Goal: Task Accomplishment & Management: Manage account settings

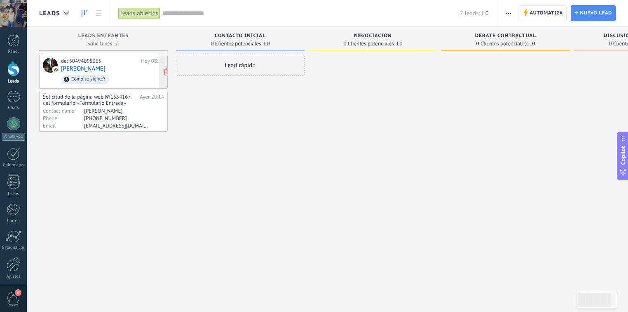
click at [96, 70] on div "de: 50494095365 [DATE] 08:31 [PERSON_NAME] Como se siente?" at bounding box center [112, 72] width 103 height 28
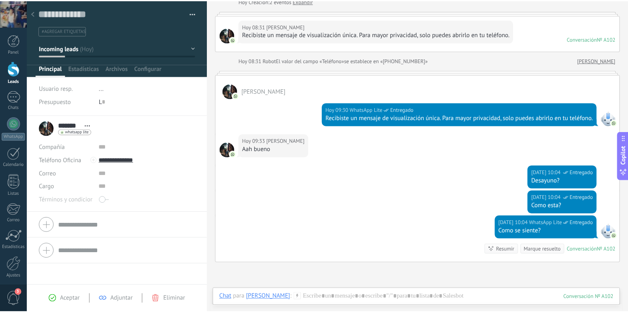
scroll to position [33, 0]
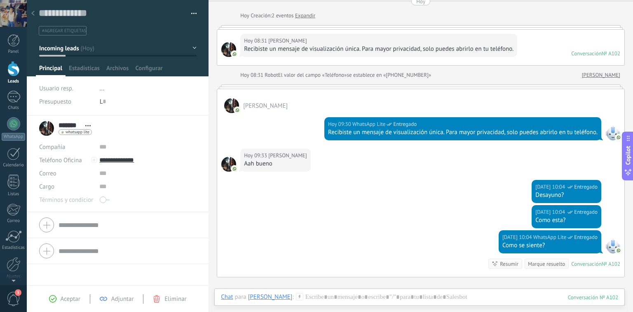
click at [13, 73] on div at bounding box center [13, 68] width 12 height 15
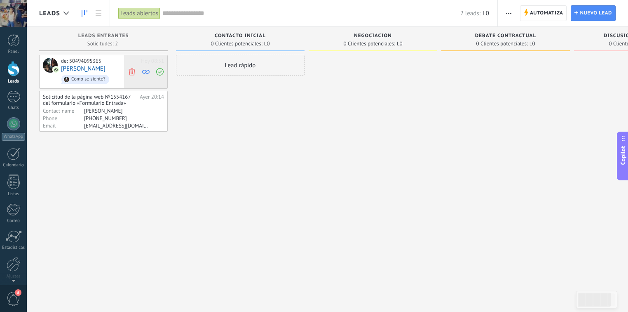
click at [128, 71] on icon at bounding box center [131, 71] width 7 height 7
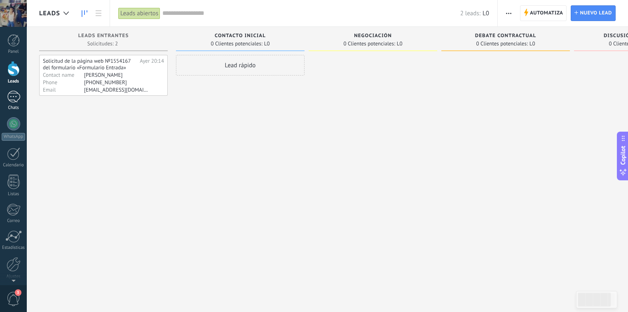
click at [18, 99] on div at bounding box center [13, 97] width 13 height 12
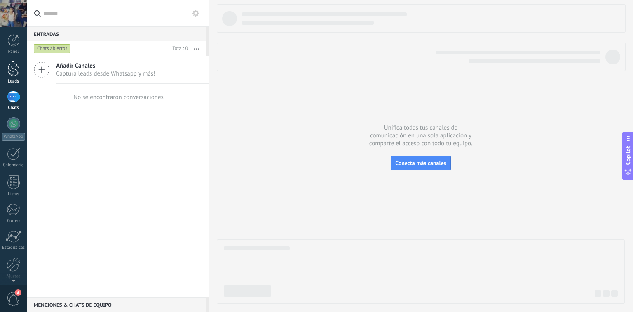
click at [18, 76] on div at bounding box center [13, 68] width 12 height 15
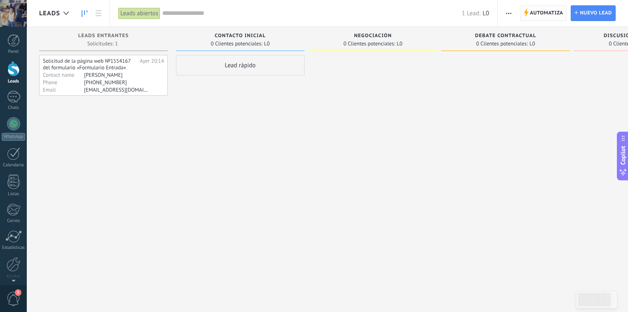
click at [546, 12] on span "Automatiza" at bounding box center [546, 13] width 33 height 15
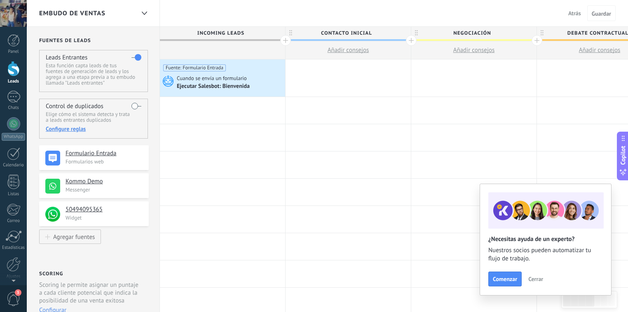
click at [535, 278] on span "Cerrar" at bounding box center [535, 279] width 15 height 6
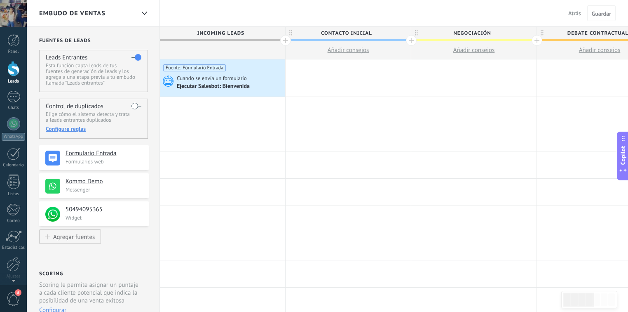
click at [622, 170] on icon at bounding box center [623, 172] width 9 height 9
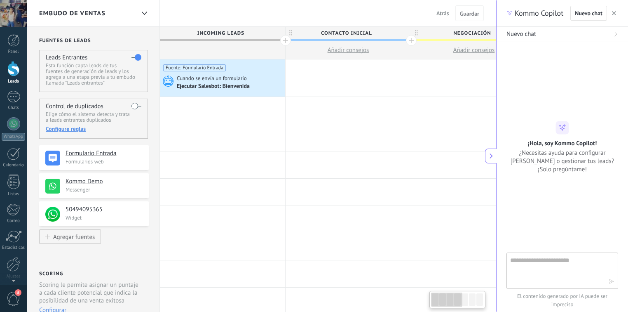
type textarea "**********"
click at [537, 268] on textarea at bounding box center [556, 270] width 93 height 30
type textarea "**********"
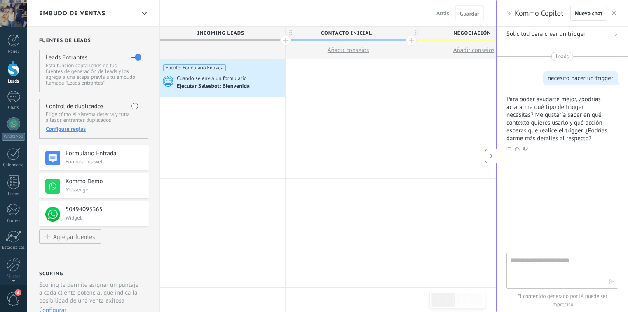
click at [550, 265] on textarea at bounding box center [556, 270] width 93 height 30
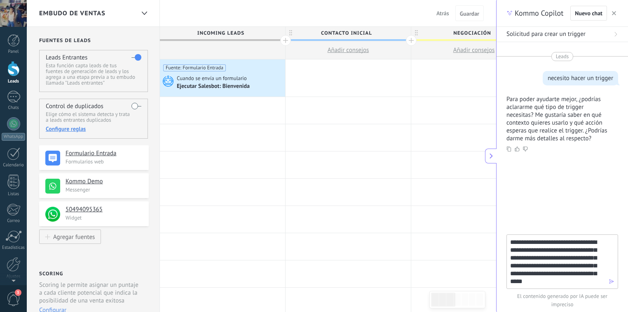
type textarea "**********"
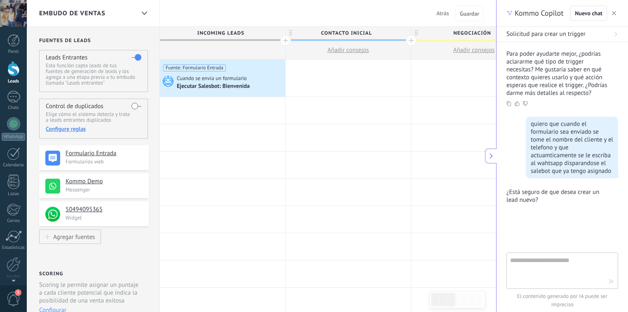
scroll to position [59, 0]
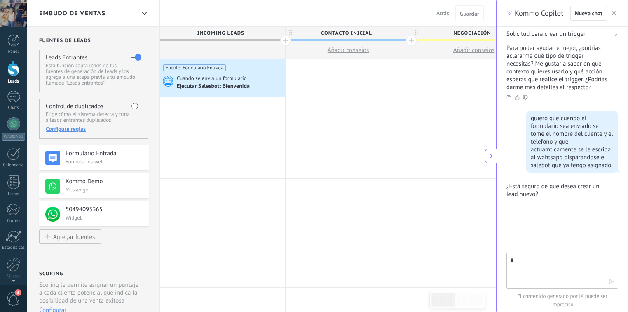
type textarea "**"
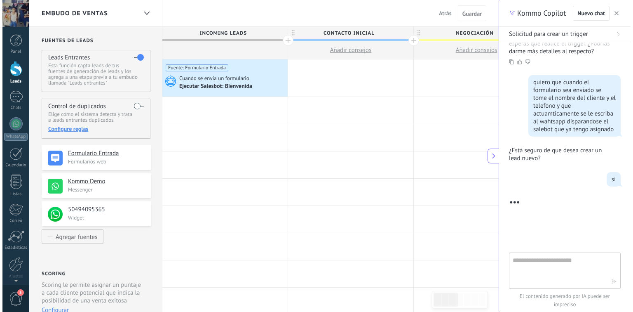
scroll to position [214, 0]
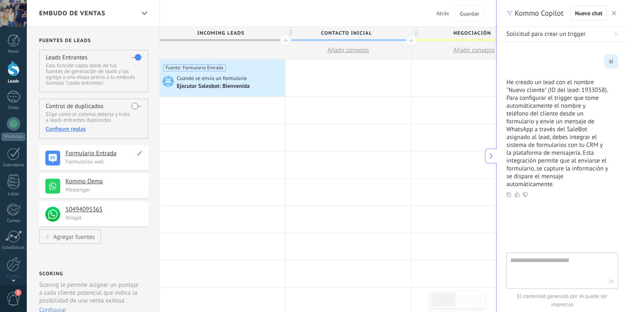
click at [97, 162] on p "Formularios web" at bounding box center [105, 161] width 78 height 7
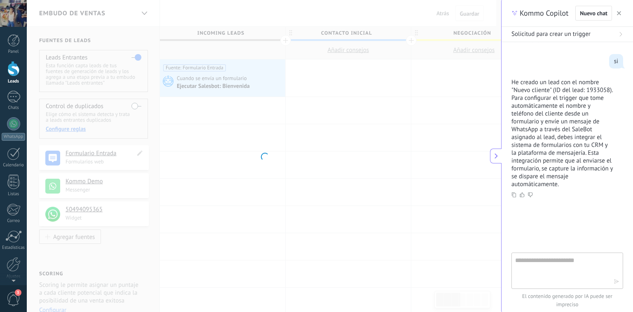
type textarea "**********"
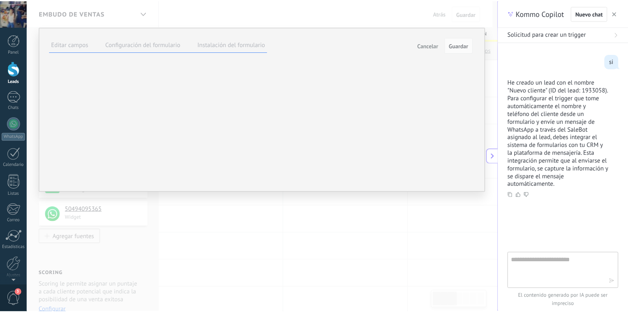
scroll to position [31, 0]
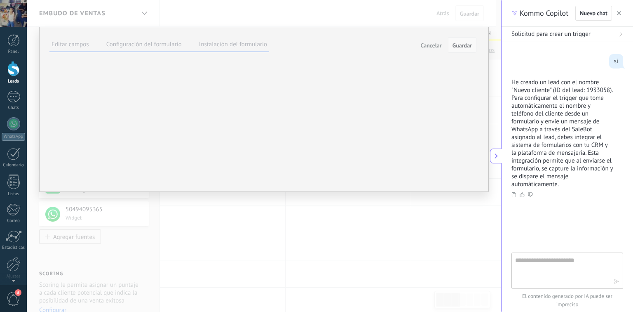
click at [459, 46] on span "Guardar" at bounding box center [461, 45] width 19 height 6
click at [434, 42] on span "Cancelar" at bounding box center [431, 45] width 21 height 6
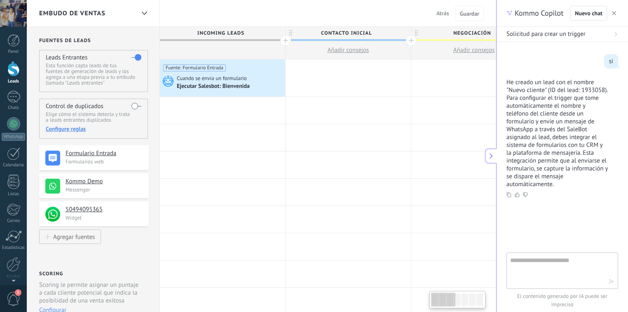
click at [531, 273] on textarea at bounding box center [556, 270] width 93 height 30
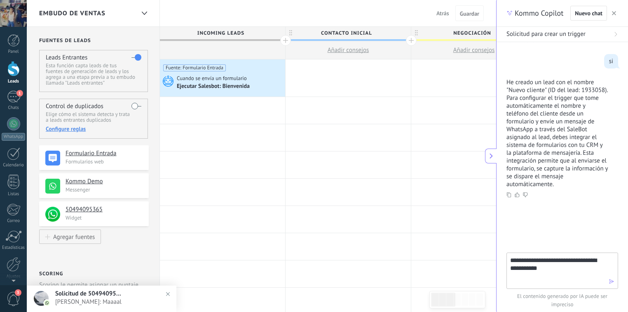
type textarea "**********"
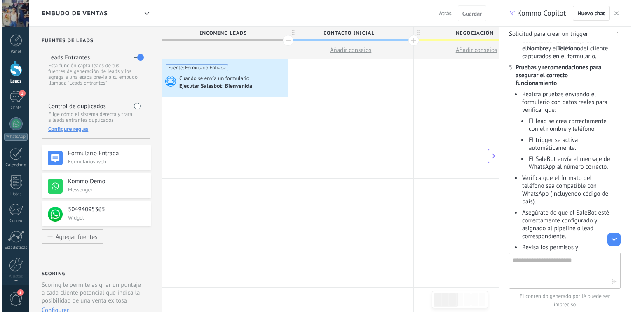
scroll to position [923, 0]
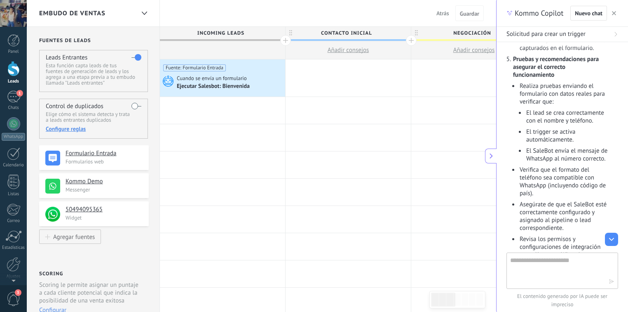
click at [443, 13] on span "Atrás" at bounding box center [442, 12] width 13 height 7
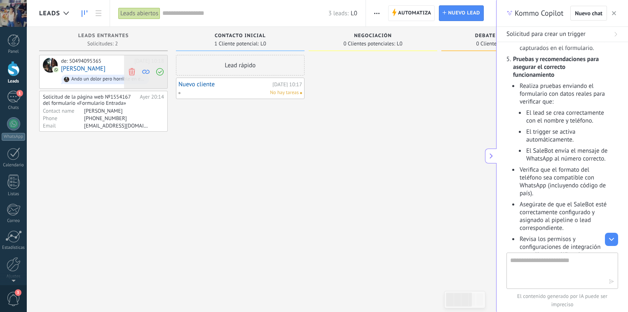
click at [132, 71] on use at bounding box center [132, 71] width 6 height 7
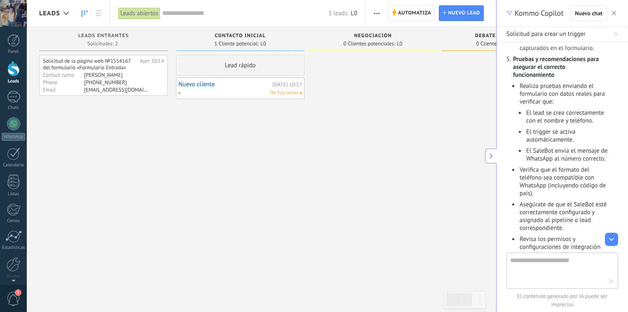
click at [234, 89] on div "No hay tareas" at bounding box center [238, 92] width 121 height 7
click at [205, 84] on link "Nuevo cliente" at bounding box center [224, 84] width 92 height 7
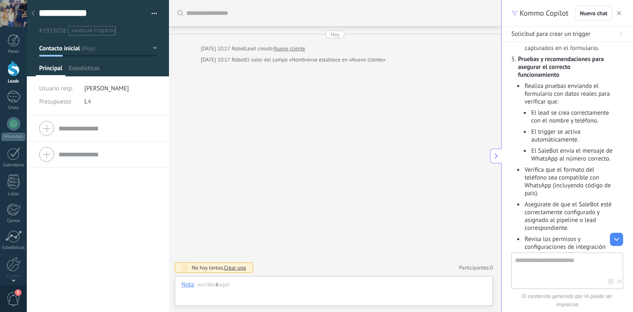
scroll to position [12, 0]
click at [35, 16] on div at bounding box center [33, 14] width 12 height 16
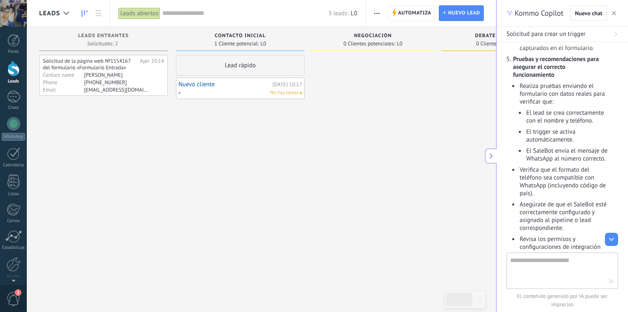
drag, startPoint x: 262, startPoint y: 87, endPoint x: 239, endPoint y: 94, distance: 23.5
click at [239, 94] on div "No hay tareas" at bounding box center [238, 92] width 121 height 7
drag, startPoint x: 213, startPoint y: 85, endPoint x: 204, endPoint y: 87, distance: 8.4
click at [204, 87] on link "Nuevo cliente" at bounding box center [224, 84] width 92 height 7
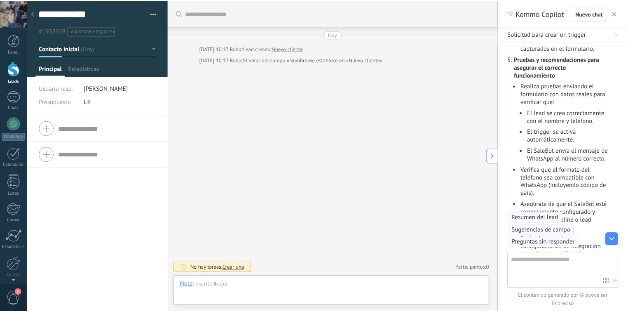
scroll to position [12, 0]
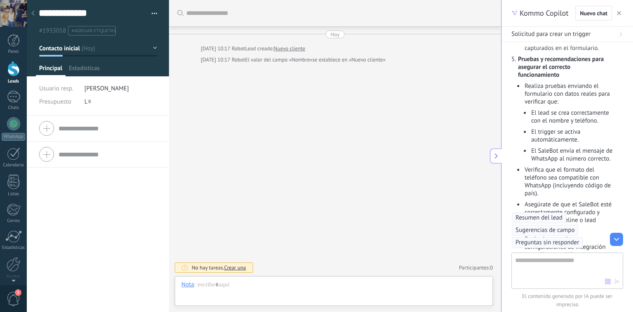
click at [151, 12] on button "button" at bounding box center [151, 13] width 12 height 12
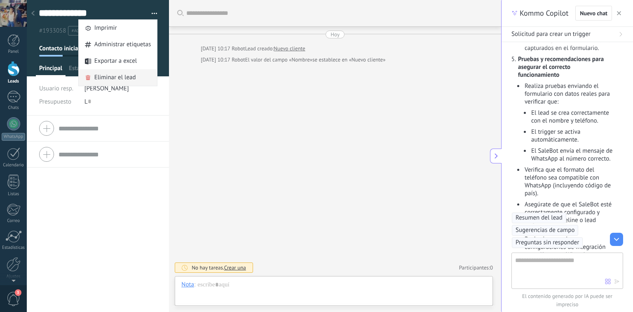
click at [145, 79] on div "Eliminar el lead" at bounding box center [118, 77] width 79 height 16
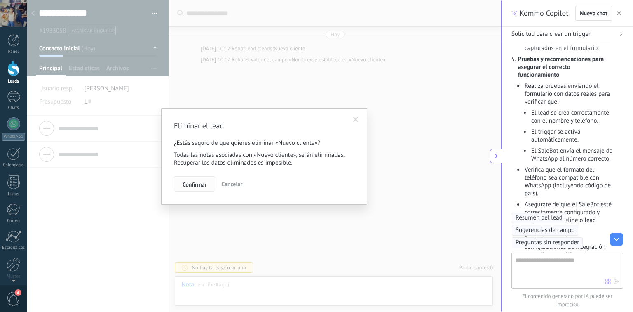
click at [203, 183] on span "Confirmar" at bounding box center [195, 184] width 24 height 6
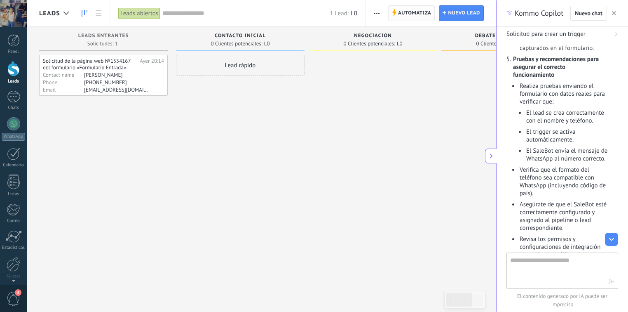
click at [394, 12] on use at bounding box center [394, 12] width 4 height 7
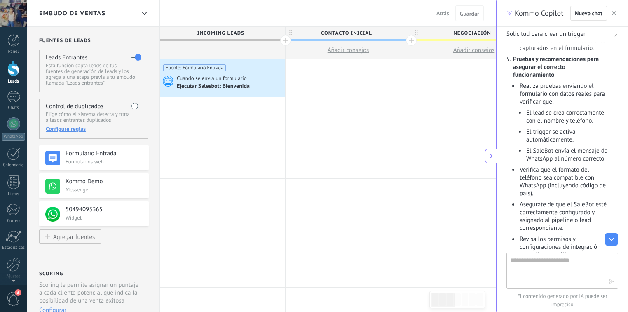
click at [339, 51] on span "Añadir consejos" at bounding box center [349, 50] width 42 height 8
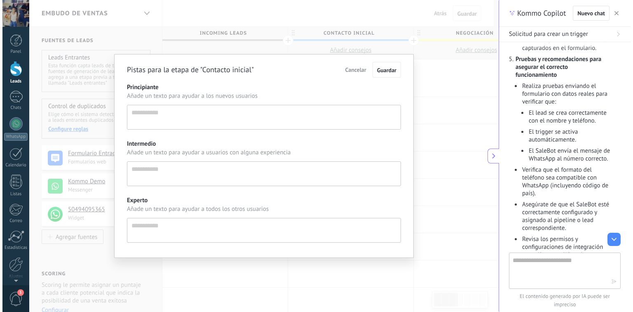
scroll to position [8, 0]
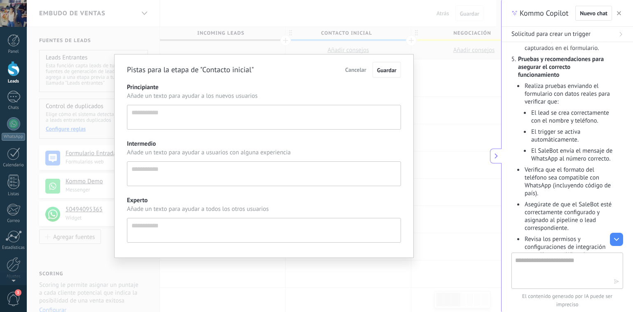
click at [357, 66] on span "Cancelar" at bounding box center [355, 69] width 21 height 7
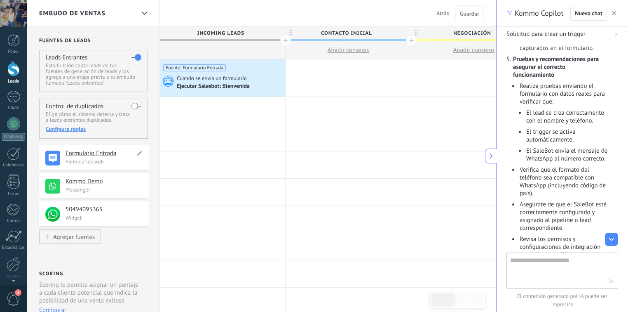
drag, startPoint x: 88, startPoint y: 152, endPoint x: 113, endPoint y: 162, distance: 27.4
click at [113, 162] on p "Formularios web" at bounding box center [105, 161] width 78 height 7
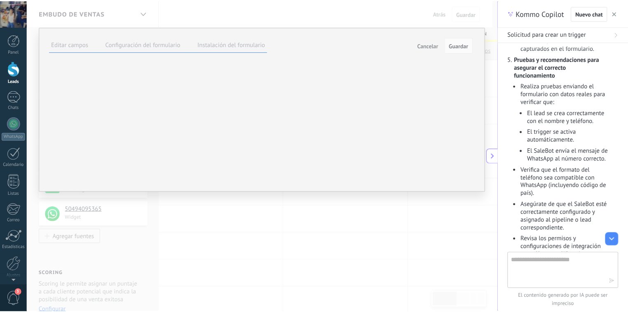
scroll to position [31, 0]
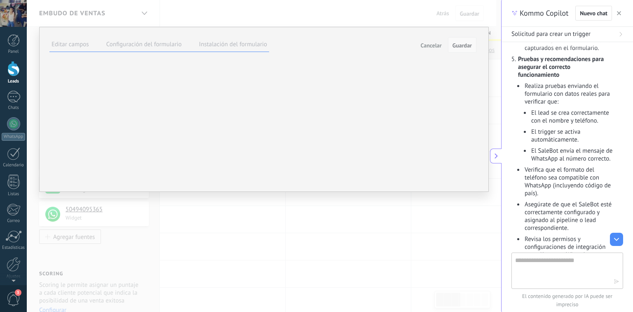
click at [462, 45] on span "Guardar" at bounding box center [461, 45] width 19 height 6
click at [429, 47] on span "Cancelar" at bounding box center [431, 45] width 21 height 6
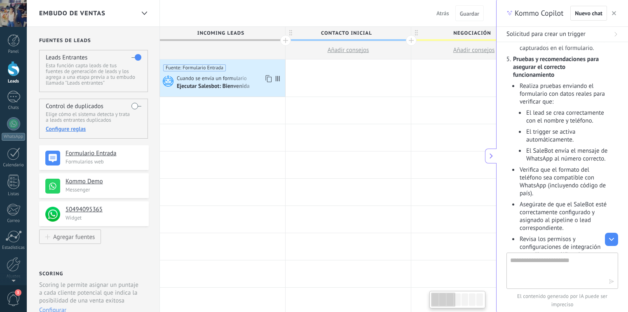
click at [228, 90] on div "Ejecutar Salesbot: Bienvenida" at bounding box center [214, 86] width 74 height 7
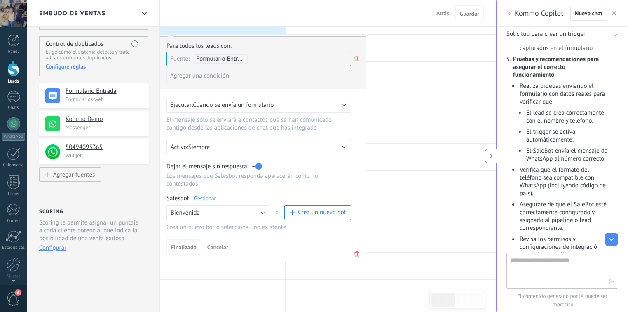
scroll to position [66, 0]
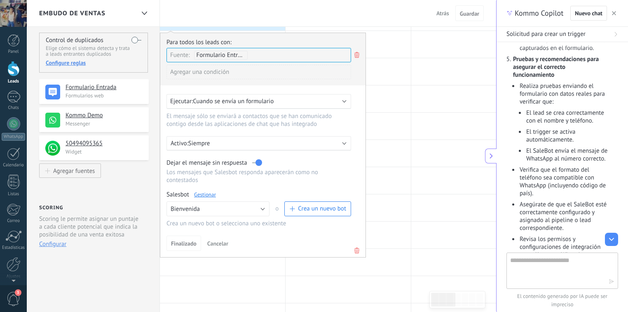
click at [260, 106] on div "Ejecutar: Cuando se envía un formulario" at bounding box center [258, 101] width 185 height 15
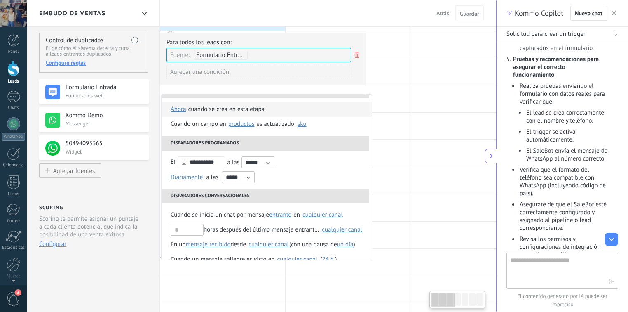
scroll to position [0, 0]
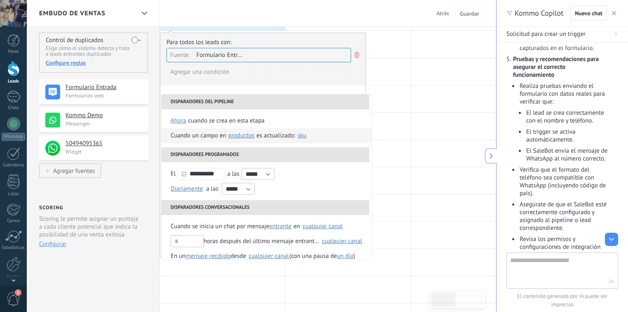
click at [241, 134] on span "Productos" at bounding box center [241, 135] width 26 height 8
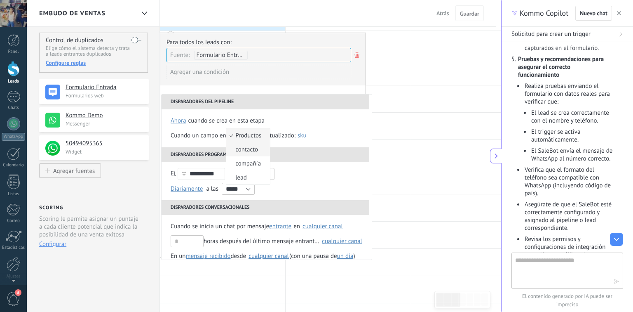
click at [251, 149] on span "contacto" at bounding box center [243, 149] width 35 height 8
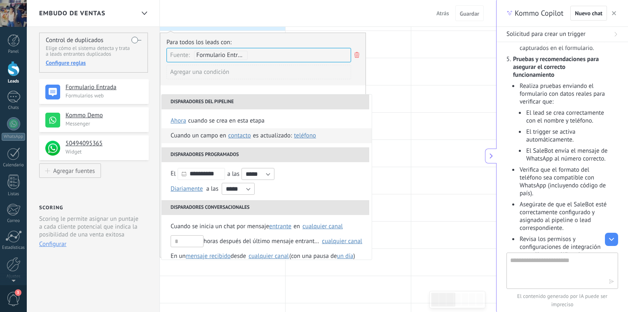
click at [302, 134] on span "Teléfono" at bounding box center [305, 135] width 22 height 8
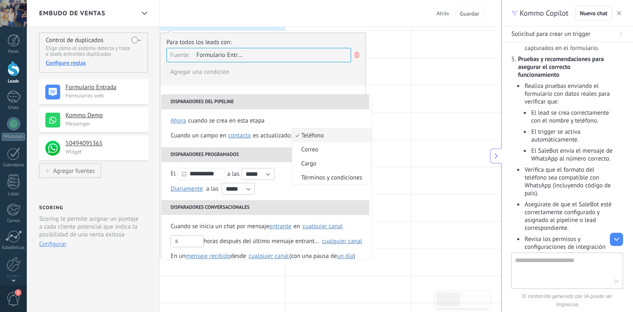
click at [302, 134] on span "Teléfono" at bounding box center [327, 135] width 70 height 8
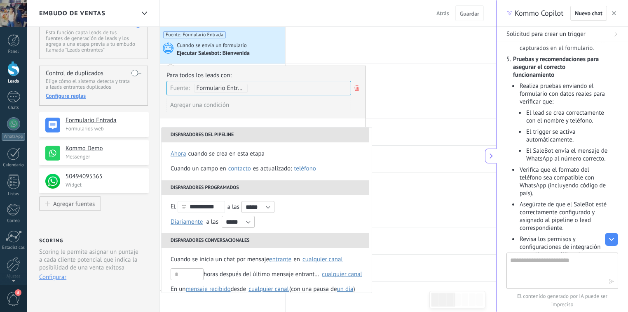
click at [275, 118] on div "**********" at bounding box center [263, 178] width 206 height 225
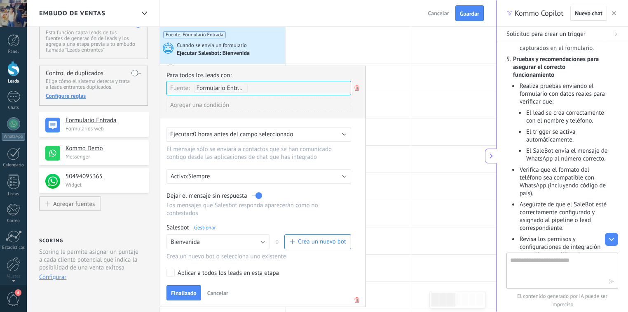
click at [261, 134] on span "0 horas antes del campo seleccionado" at bounding box center [243, 134] width 100 height 8
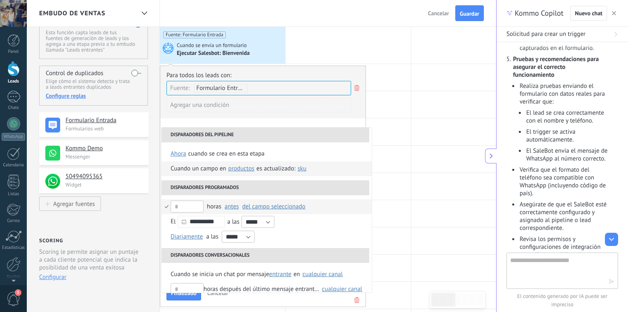
click at [328, 168] on li "Cuando un campo en Productos contacto compañía lead Productos es actualizado: S…" at bounding box center [267, 168] width 210 height 15
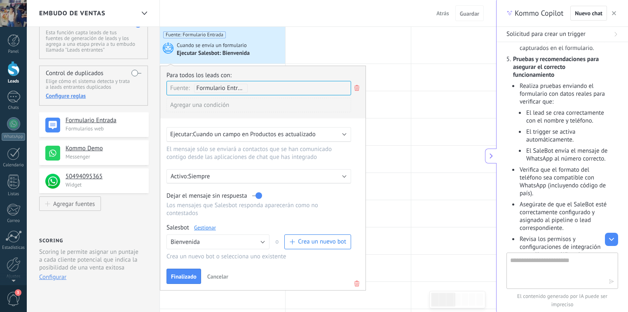
click at [297, 132] on span "Cuando un campo en Productos es actualizado" at bounding box center [254, 134] width 122 height 8
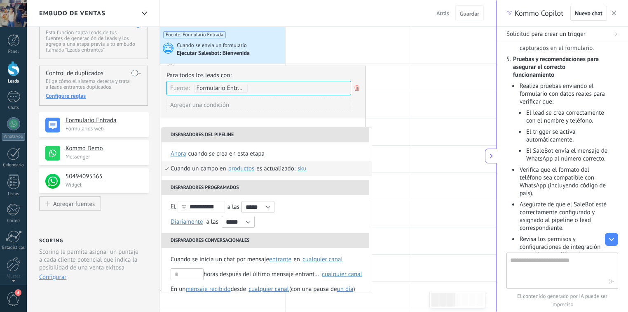
click at [250, 169] on span "Productos" at bounding box center [241, 168] width 26 height 8
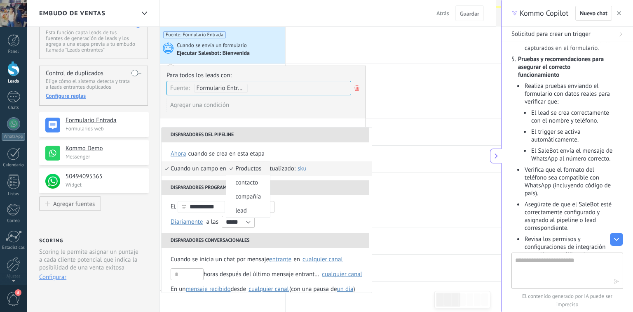
drag, startPoint x: 255, startPoint y: 183, endPoint x: 279, endPoint y: 176, distance: 24.6
click at [255, 183] on span "contacto" at bounding box center [243, 182] width 35 height 8
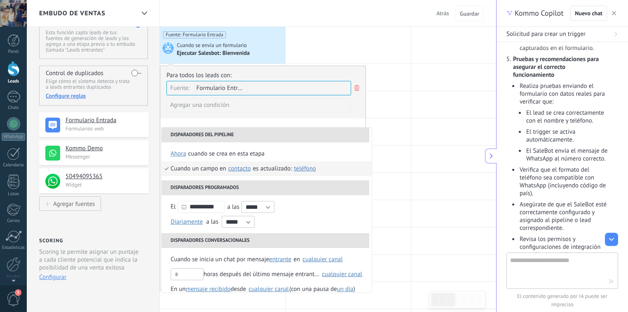
click at [302, 168] on span "Teléfono" at bounding box center [305, 168] width 22 height 8
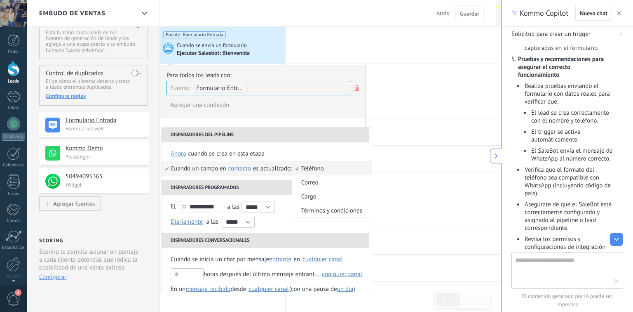
click at [302, 168] on span "Teléfono" at bounding box center [327, 168] width 70 height 8
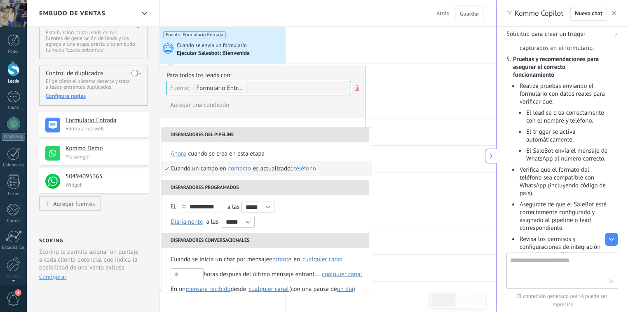
click at [328, 176] on div "Cuando se crea en esta etapa ahora después de 5 minutos después de 10 minutos u…" at bounding box center [267, 161] width 210 height 38
click at [343, 173] on li "Cuando un campo en Productos contacto compañía lead contacto es actualizado: Te…" at bounding box center [267, 168] width 210 height 15
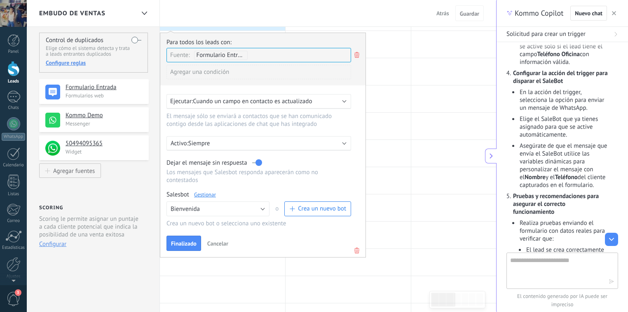
scroll to position [824, 0]
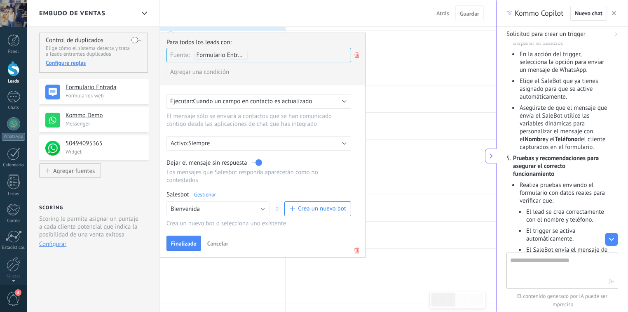
click at [291, 97] on span "Cuando un campo en contacto es actualizado" at bounding box center [252, 101] width 119 height 8
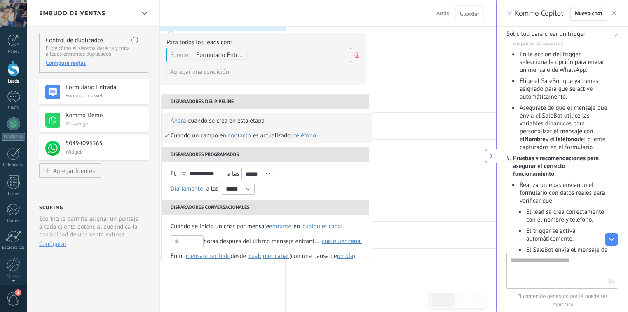
click at [288, 119] on li "Cuando se crea en esta etapa ahora después de 5 minutos después de 10 minutos u…" at bounding box center [267, 120] width 210 height 15
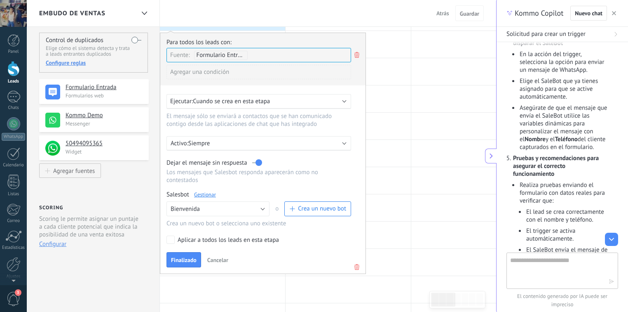
click at [349, 78] on div "Agregar una condición" at bounding box center [258, 72] width 185 height 14
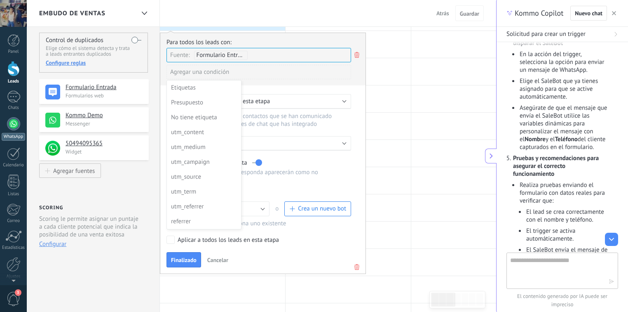
click at [18, 131] on link "WhatsApp" at bounding box center [13, 128] width 27 height 23
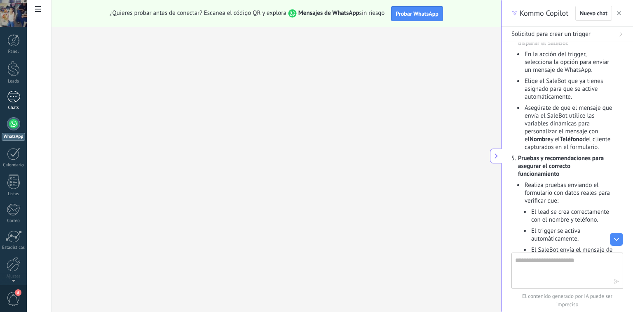
click at [11, 94] on div "1" at bounding box center [13, 97] width 13 height 12
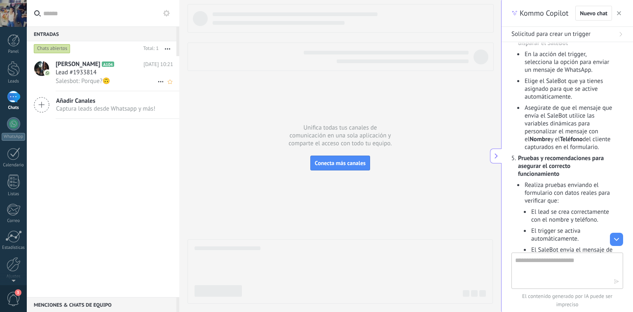
drag, startPoint x: 128, startPoint y: 77, endPoint x: 115, endPoint y: 73, distance: 13.0
click at [114, 73] on div "Lead #1933814" at bounding box center [114, 72] width 117 height 8
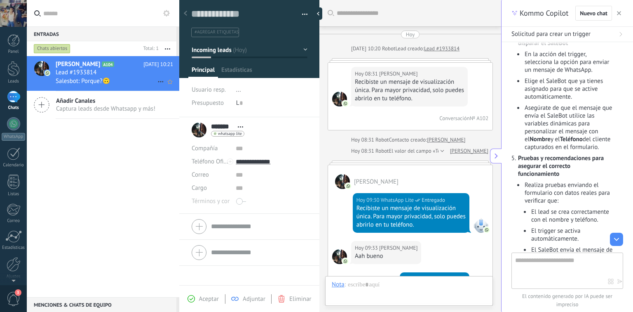
scroll to position [12, 0]
click at [158, 82] on use at bounding box center [160, 81] width 5 height 1
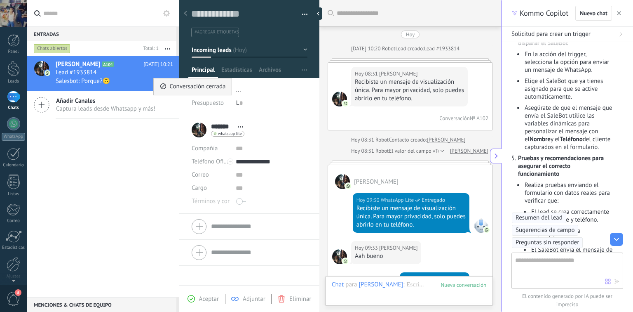
scroll to position [570, 0]
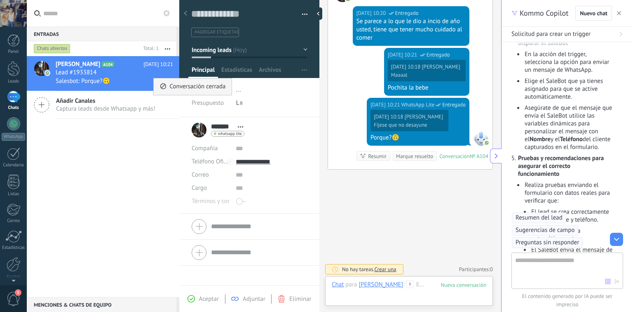
click at [195, 90] on span "Conversación cerrada" at bounding box center [197, 86] width 56 height 16
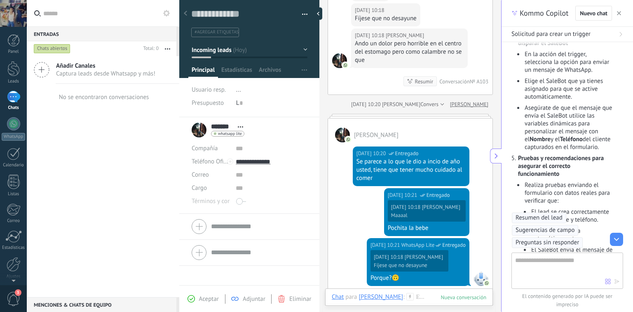
scroll to position [419, 0]
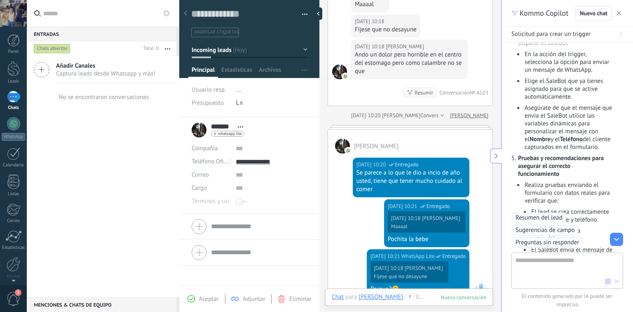
click at [298, 14] on button "button" at bounding box center [302, 14] width 12 height 12
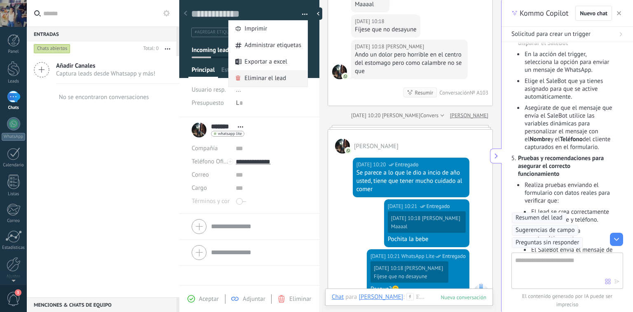
click at [273, 82] on span "Eliminar el lead" at bounding box center [265, 78] width 42 height 16
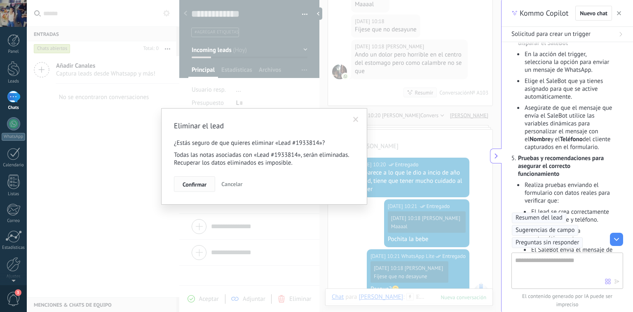
click at [186, 185] on span "Confirmar" at bounding box center [195, 184] width 24 height 6
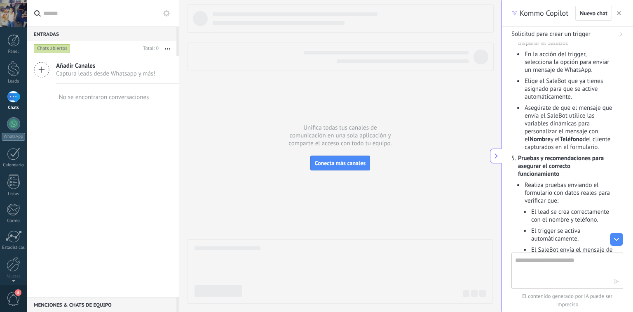
click at [16, 104] on link "1 Chats" at bounding box center [13, 101] width 27 height 20
click at [13, 94] on div "1" at bounding box center [13, 97] width 13 height 12
click at [12, 128] on div at bounding box center [13, 123] width 13 height 13
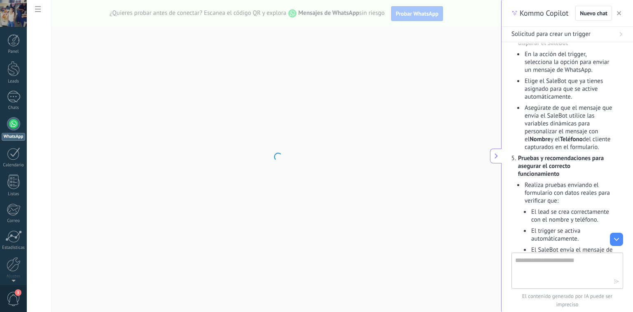
click at [41, 6] on body ".abccls-1,.abccls-2{fill-rule:evenodd}.abccls-2{fill:#fff} .abfcls-1{fill:none}…" at bounding box center [316, 156] width 633 height 312
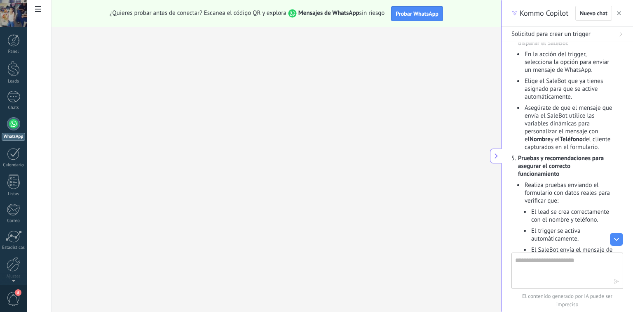
click at [38, 10] on use at bounding box center [38, 9] width 6 height 6
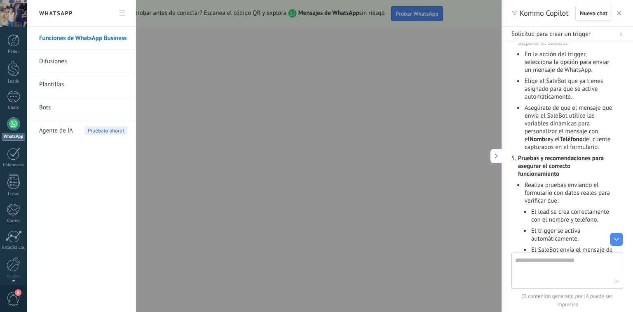
click at [58, 85] on link "Plantillas" at bounding box center [83, 84] width 88 height 23
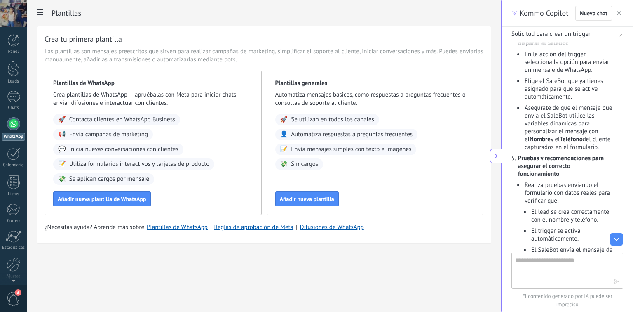
click at [45, 12] on span at bounding box center [40, 13] width 14 height 16
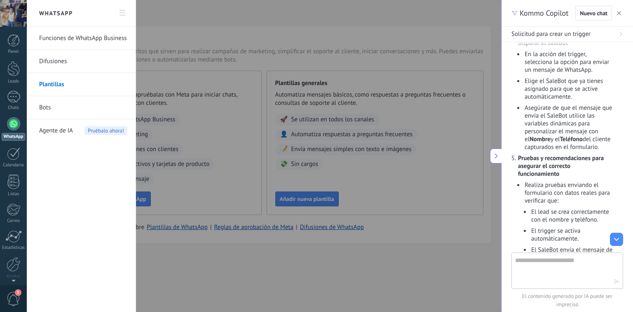
click at [43, 107] on link "Bots" at bounding box center [83, 107] width 88 height 23
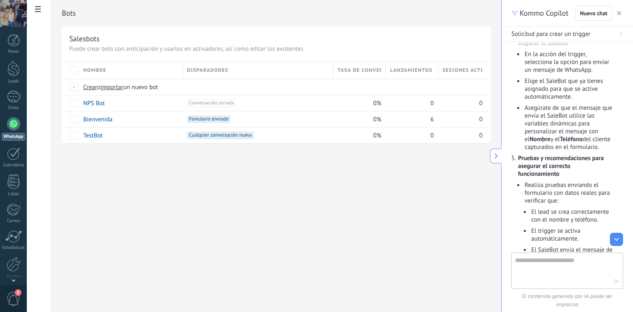
click at [493, 155] on icon at bounding box center [496, 155] width 7 height 7
type textarea "**********"
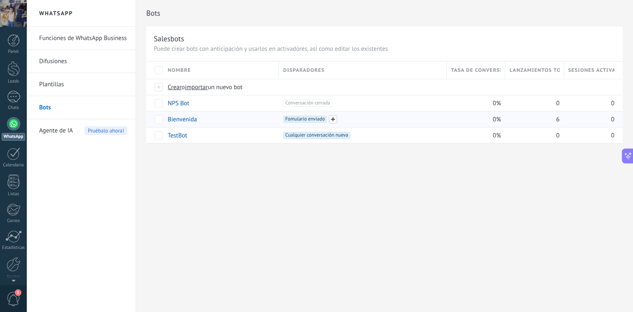
click at [332, 119] on span at bounding box center [333, 119] width 8 height 8
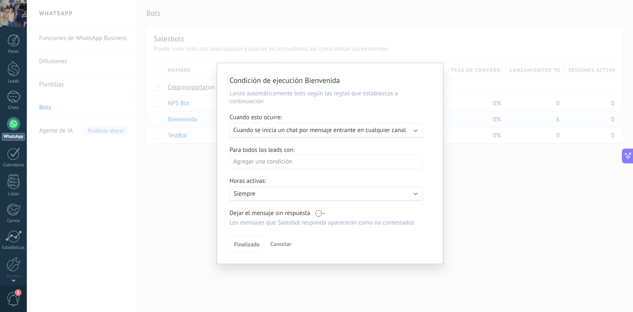
click at [351, 130] on span "Cuando se inicia un chat por mensaje entrante en cualquier canal" at bounding box center [319, 130] width 173 height 8
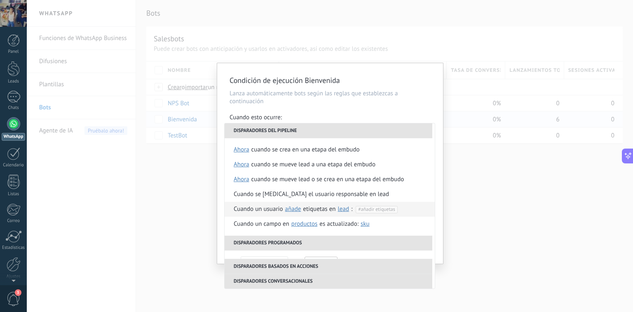
click at [297, 210] on span "añade" at bounding box center [293, 209] width 16 height 8
click at [342, 210] on span "lead" at bounding box center [344, 209] width 12 height 8
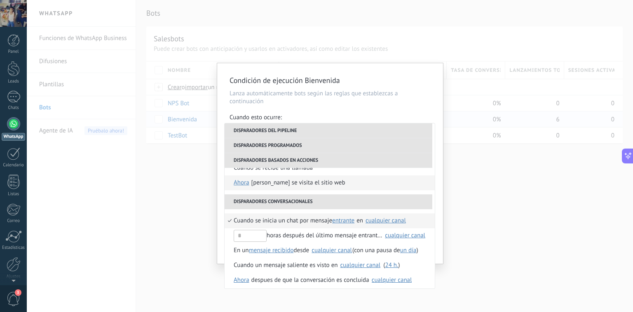
scroll to position [180, 0]
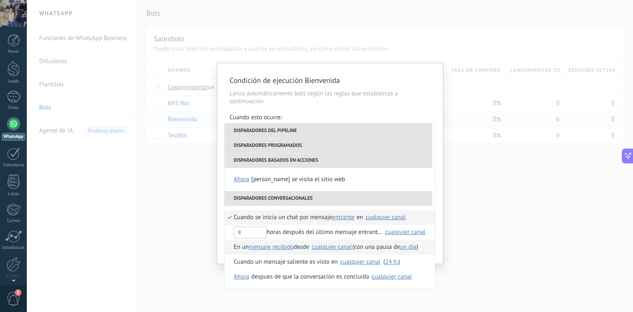
click at [279, 247] on span "mensaje recibido" at bounding box center [271, 247] width 45 height 8
drag, startPoint x: 279, startPoint y: 247, endPoint x: 346, endPoint y: 246, distance: 67.6
click at [279, 247] on span "mensaje recibido" at bounding box center [278, 247] width 54 height 8
click at [346, 246] on div "cualquier canal" at bounding box center [332, 247] width 40 height 6
click at [331, 246] on div "cualquier canal" at bounding box center [332, 247] width 40 height 6
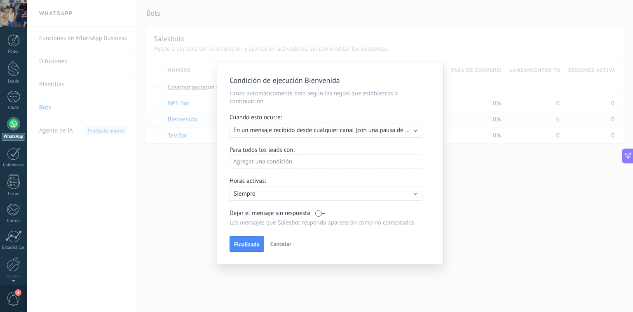
click at [324, 132] on span "En un mensaje recibido desde cualquier canal (con una pausa de Un día)" at bounding box center [328, 130] width 190 height 8
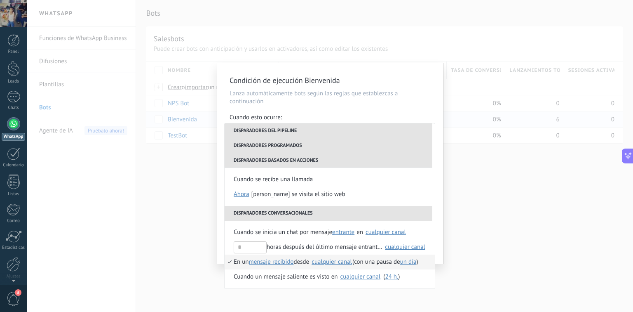
scroll to position [132, 0]
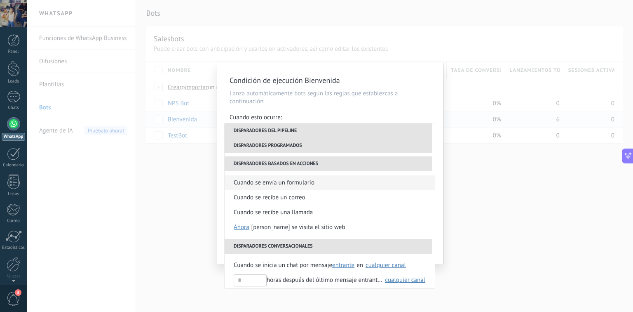
click at [315, 183] on li "Cuando se envía un formulario" at bounding box center [330, 182] width 210 height 15
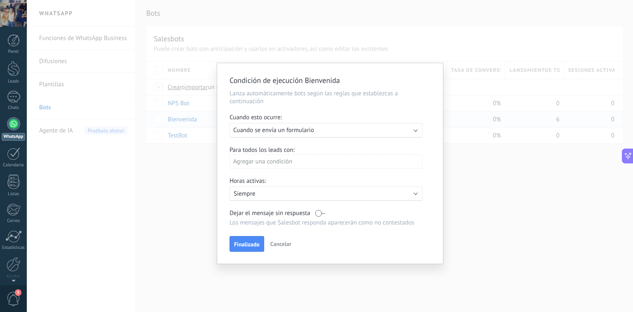
click at [290, 163] on div "Agregar una condición" at bounding box center [326, 161] width 193 height 14
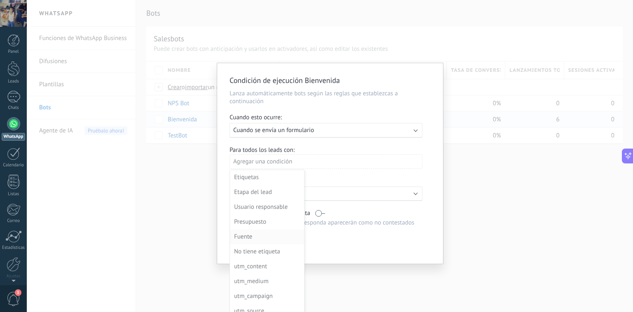
click at [270, 235] on div "Fuente" at bounding box center [266, 237] width 64 height 12
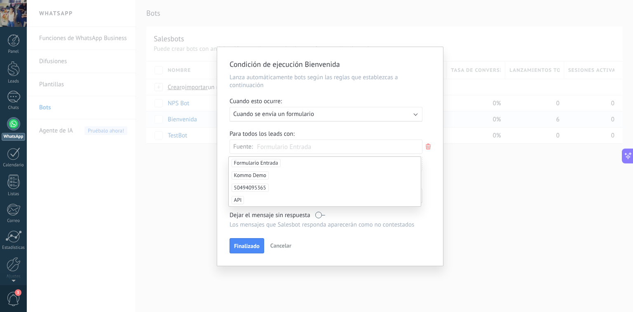
click at [261, 163] on span "Formulario Entrada" at bounding box center [256, 163] width 49 height 8
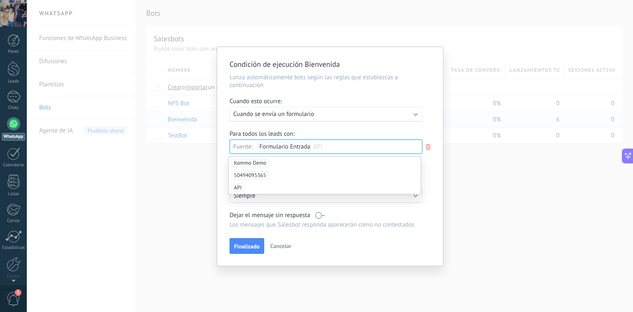
click at [438, 176] on div "Condición de ejecución Bienvenida Lanza automáticamente bots según las reglas q…" at bounding box center [330, 156] width 226 height 218
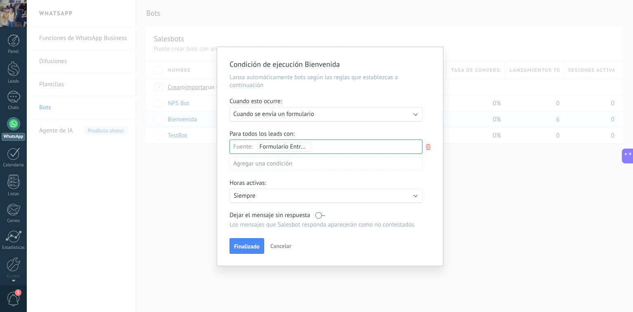
click at [271, 165] on div "Agregar una condición" at bounding box center [326, 163] width 193 height 14
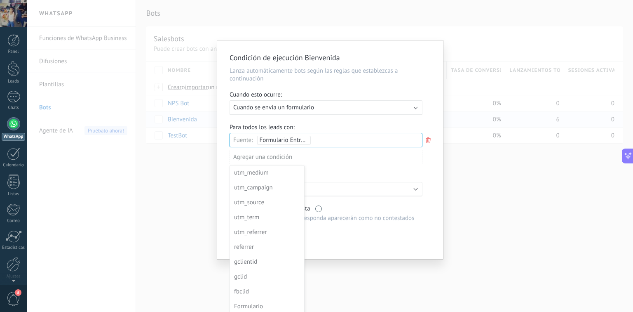
scroll to position [8, 0]
click at [628, 153] on icon at bounding box center [628, 156] width 9 height 9
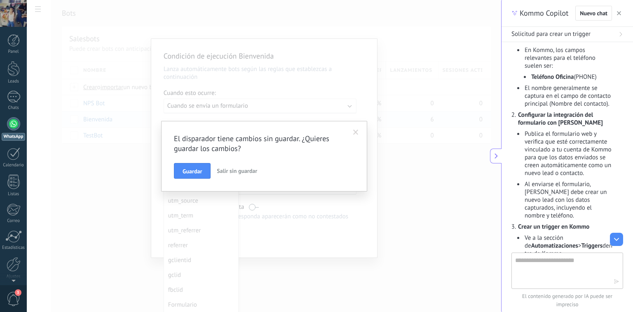
scroll to position [495, 0]
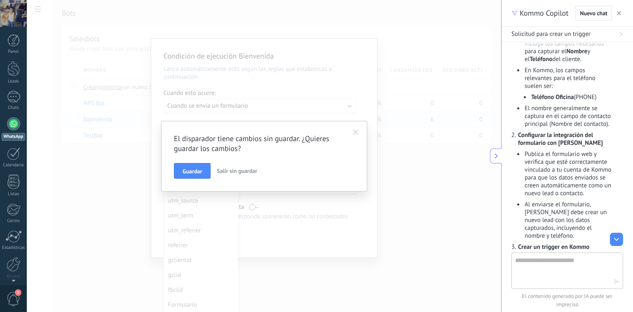
click at [354, 133] on span at bounding box center [355, 132] width 5 height 6
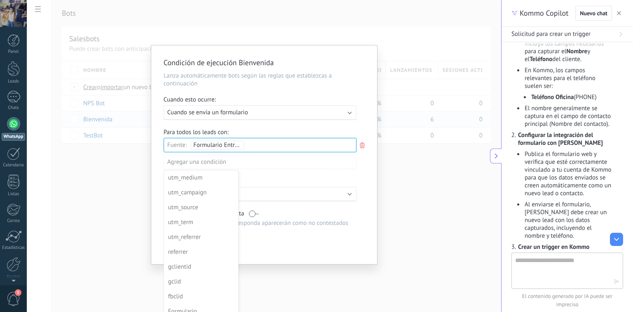
scroll to position [0, 0]
click at [362, 144] on div at bounding box center [264, 156] width 226 height 218
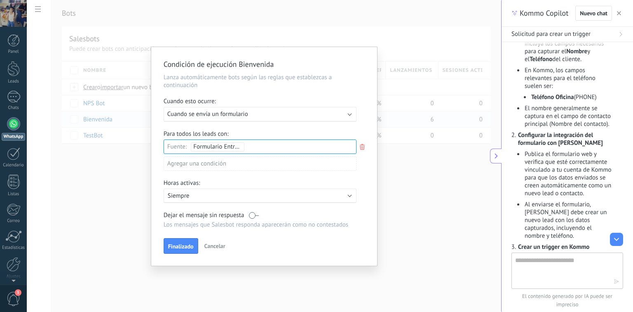
click at [362, 144] on icon at bounding box center [362, 147] width 9 height 10
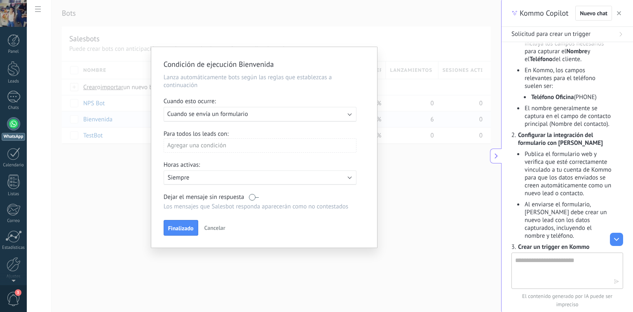
click at [212, 227] on span "Cancelar" at bounding box center [214, 227] width 21 height 7
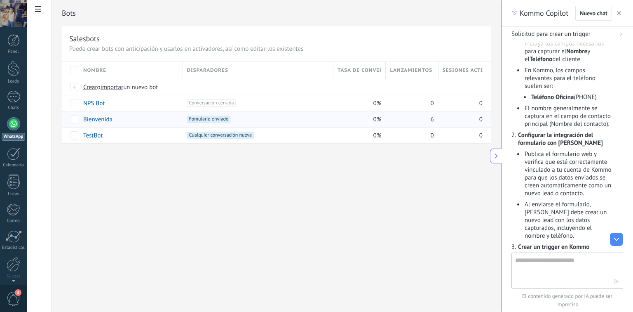
click at [493, 154] on icon at bounding box center [496, 155] width 7 height 7
